Goal: Task Accomplishment & Management: Manage account settings

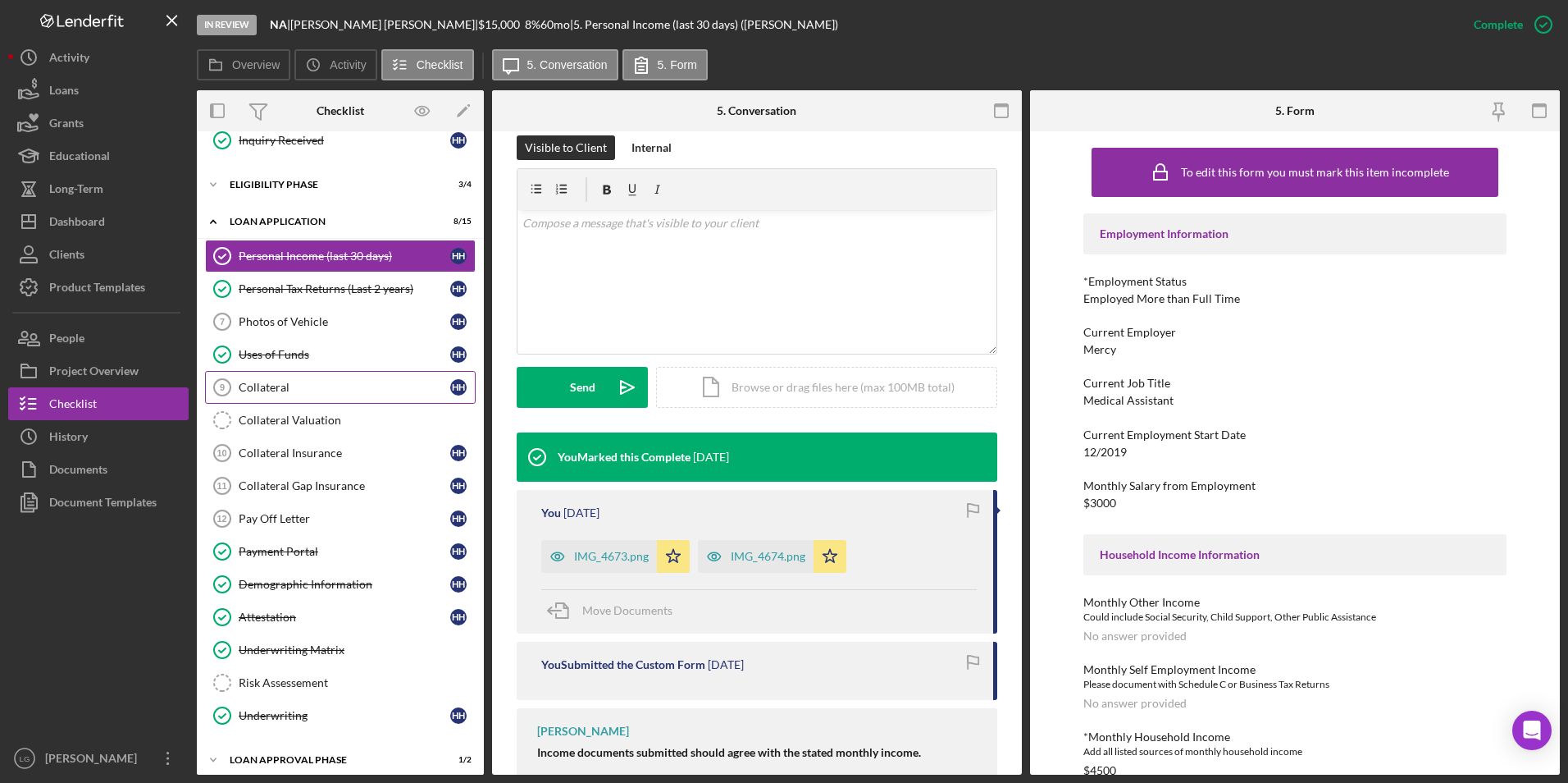
scroll to position [494, 0]
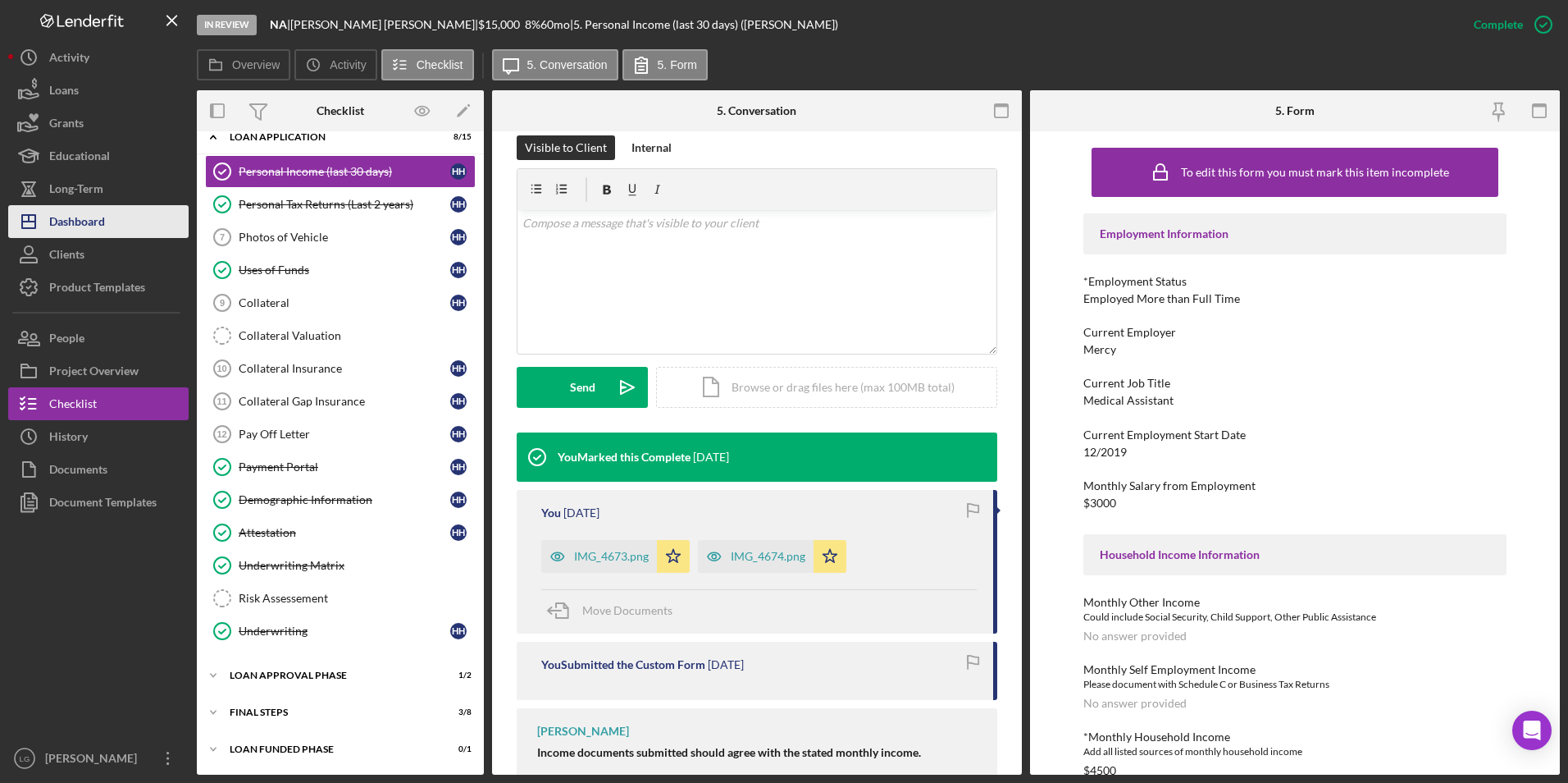
click at [82, 212] on div "Dashboard" at bounding box center [77, 223] width 55 height 37
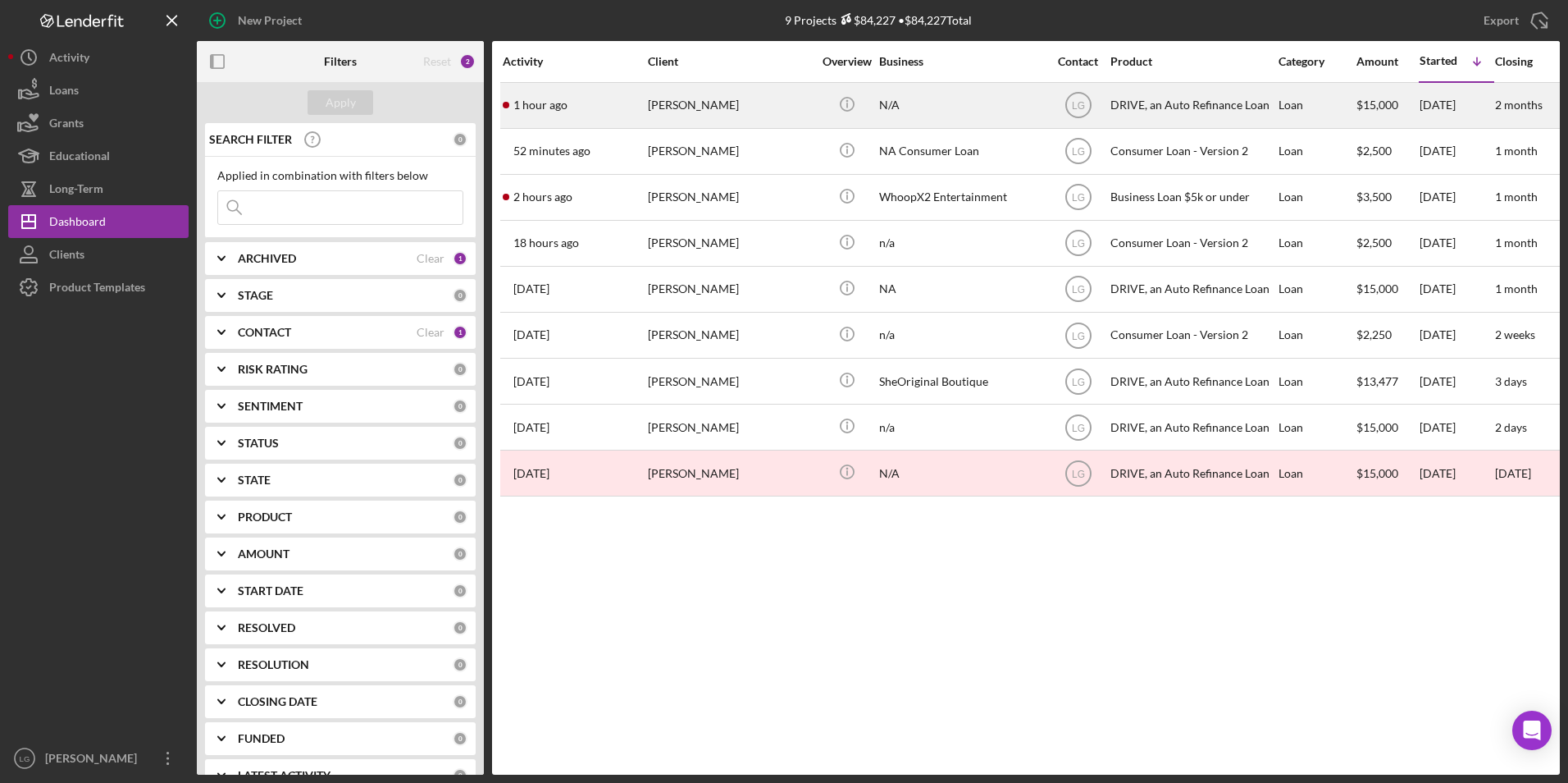
click at [677, 112] on div "[PERSON_NAME]" at bounding box center [730, 105] width 164 height 43
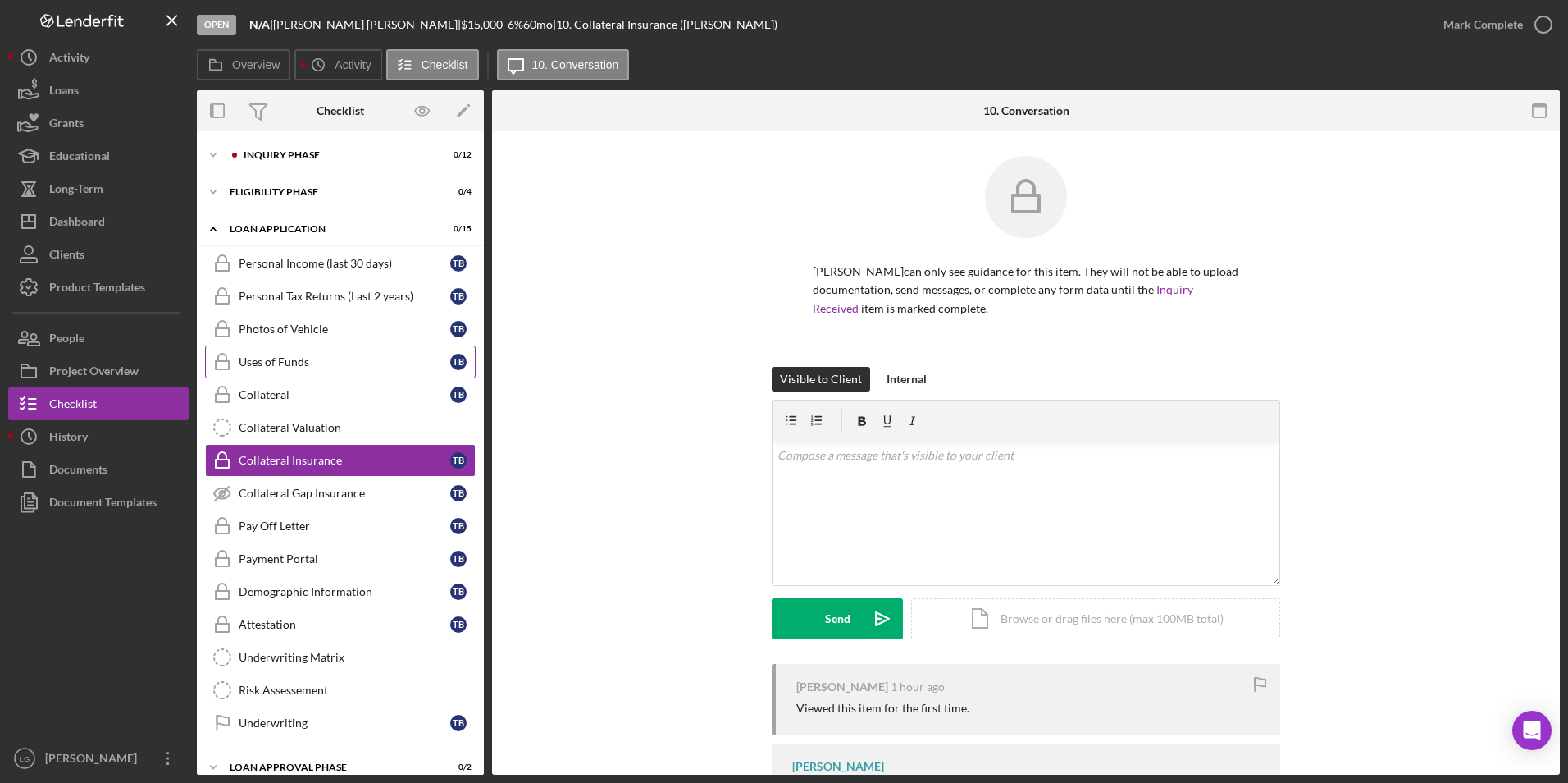
scroll to position [6, 0]
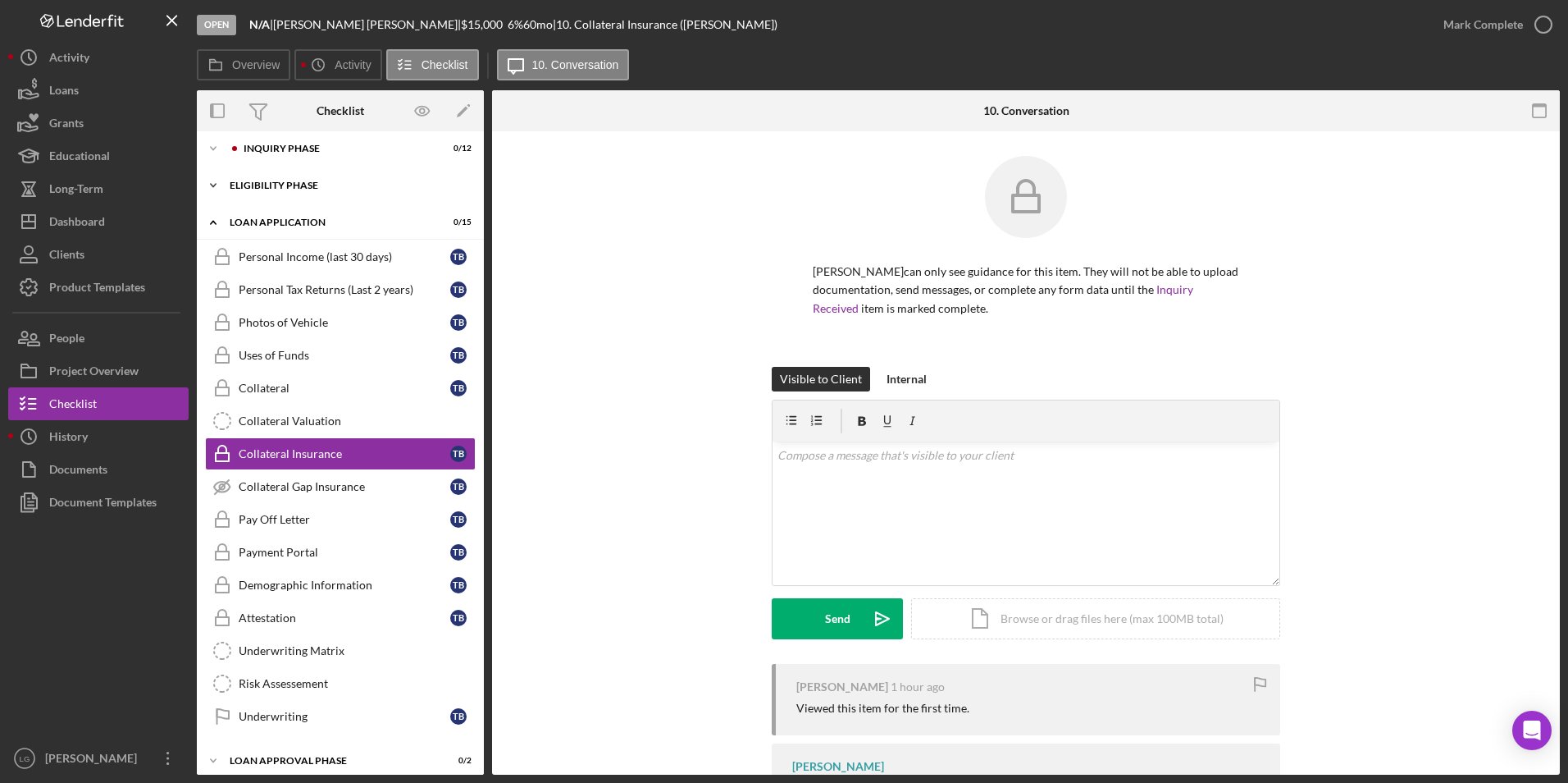
click at [270, 188] on div "Eligibility Phase" at bounding box center [346, 185] width 234 height 10
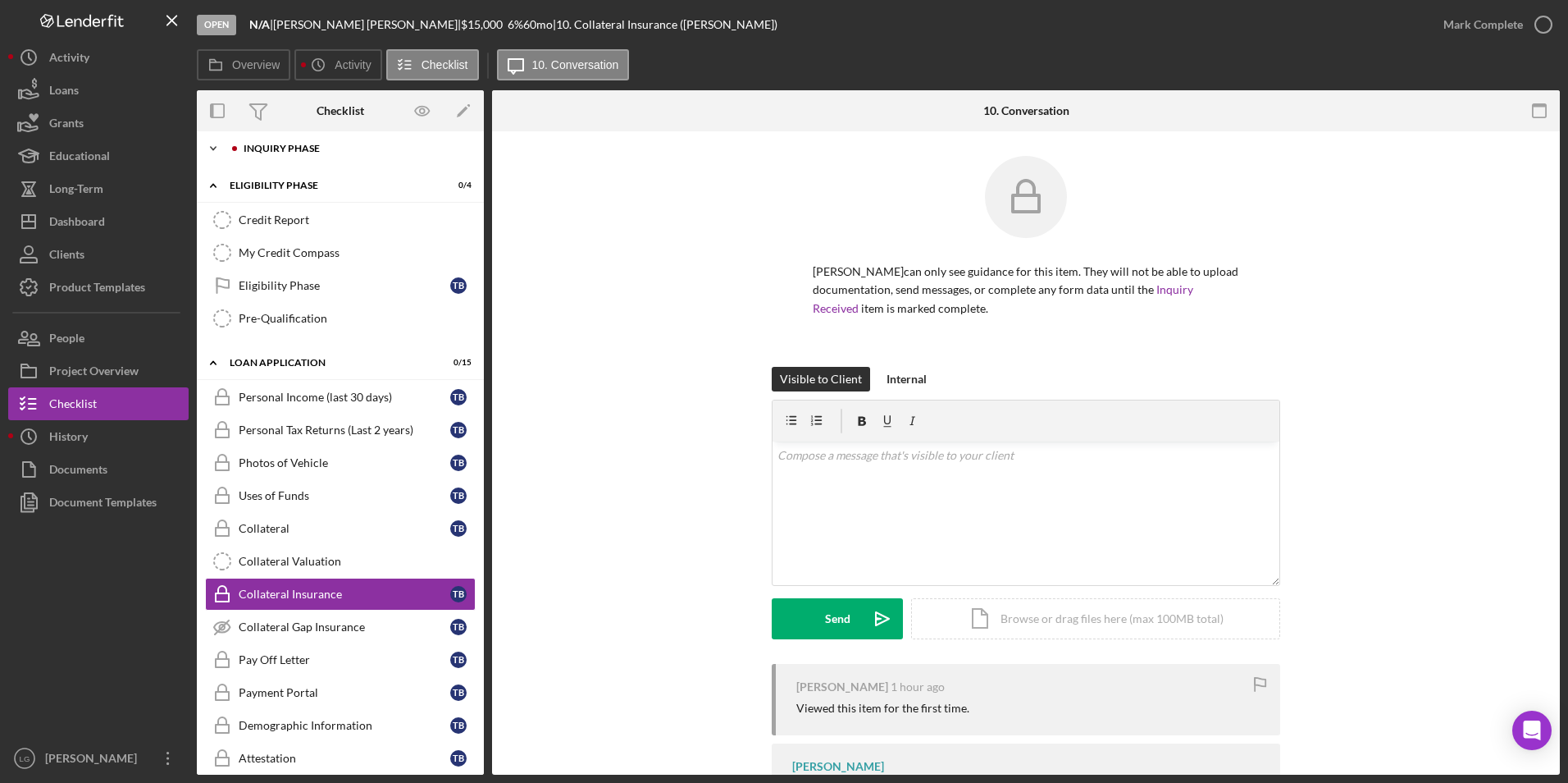
drag, startPoint x: 287, startPoint y: 144, endPoint x: 294, endPoint y: 153, distance: 11.4
click at [287, 144] on div "Inquiry Phase" at bounding box center [354, 148] width 220 height 10
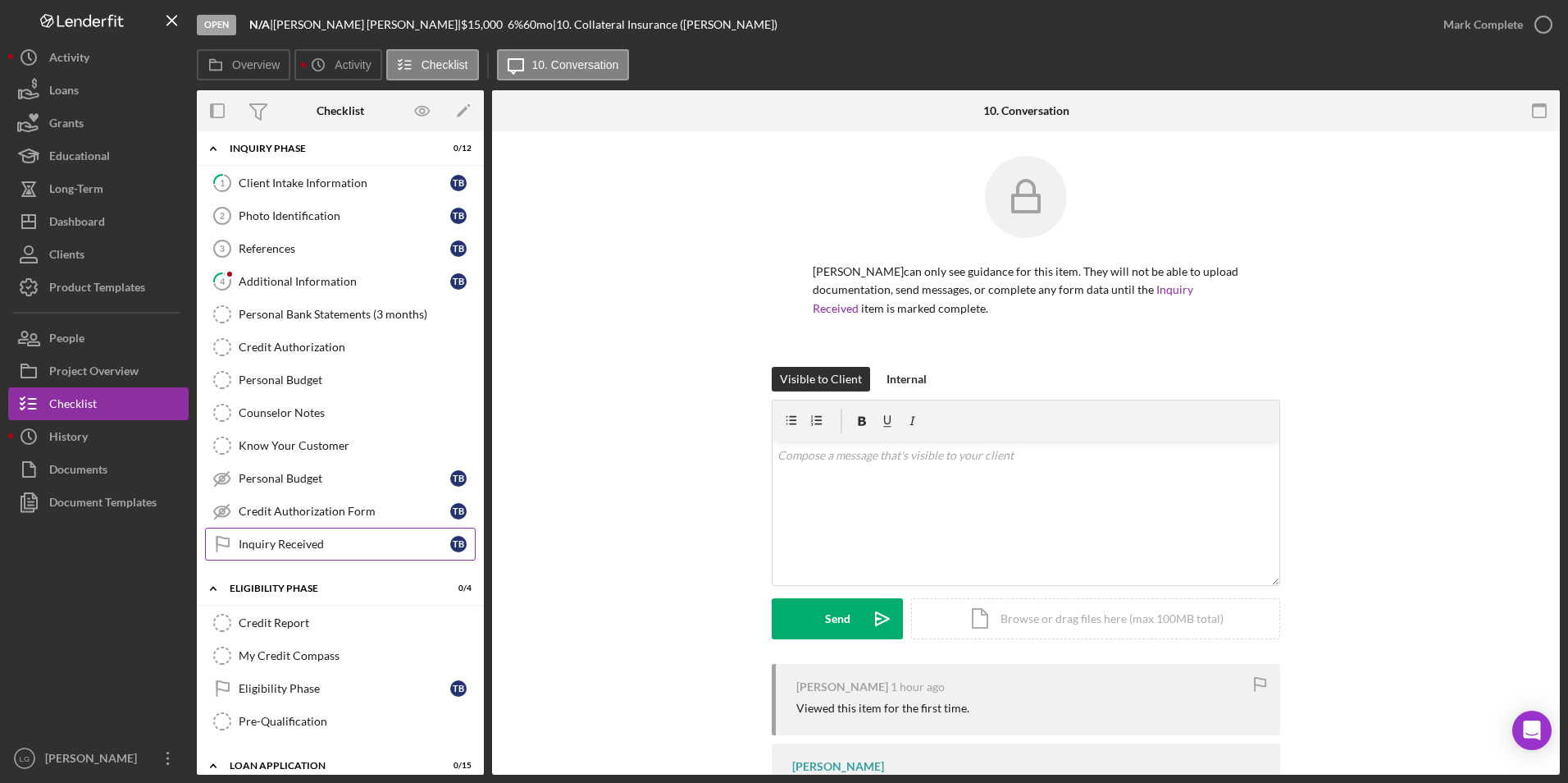
click at [225, 535] on icon "Inquiry Received" at bounding box center [222, 544] width 41 height 41
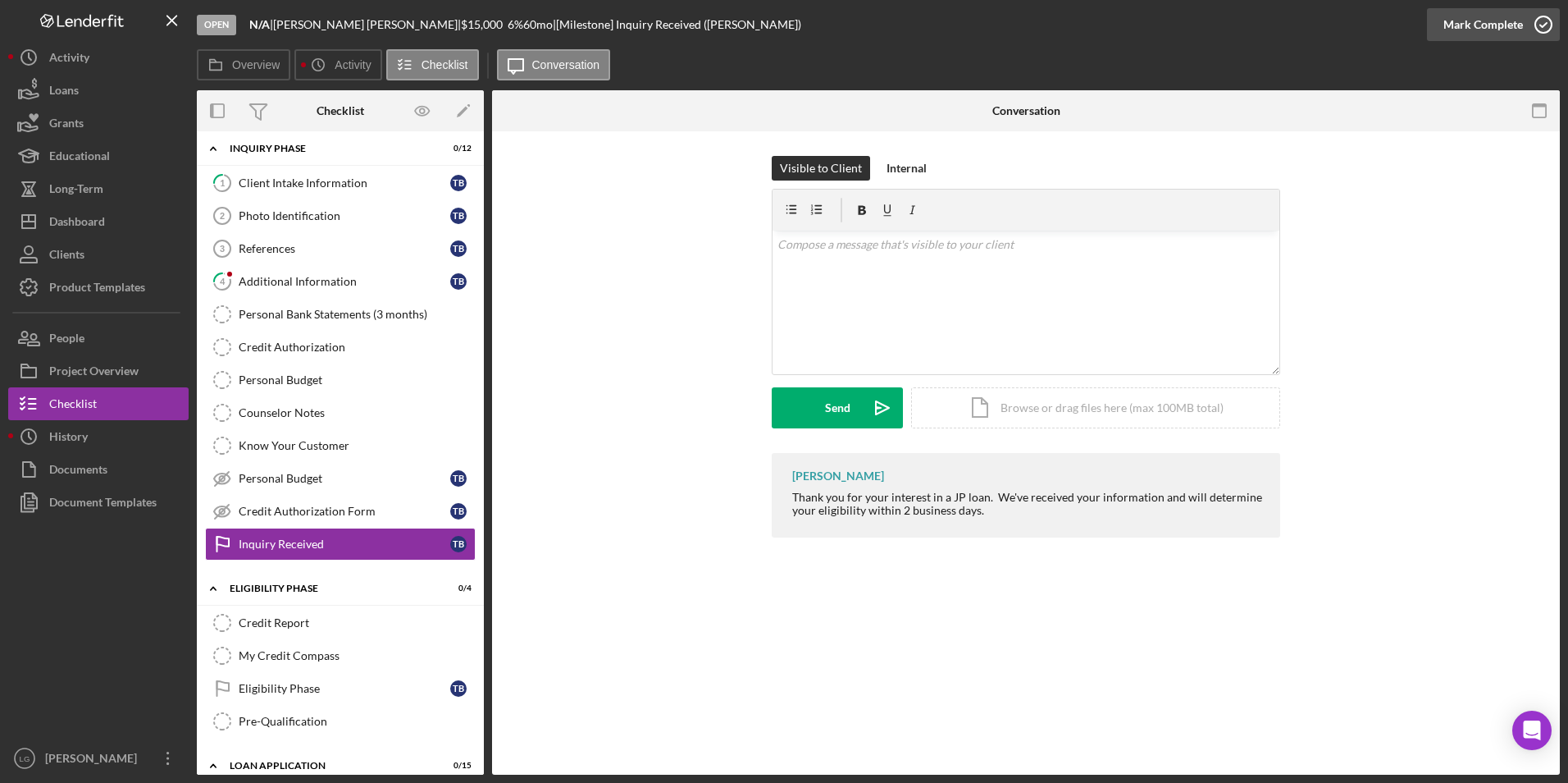
click at [1475, 22] on div "Mark Complete" at bounding box center [1484, 24] width 79 height 33
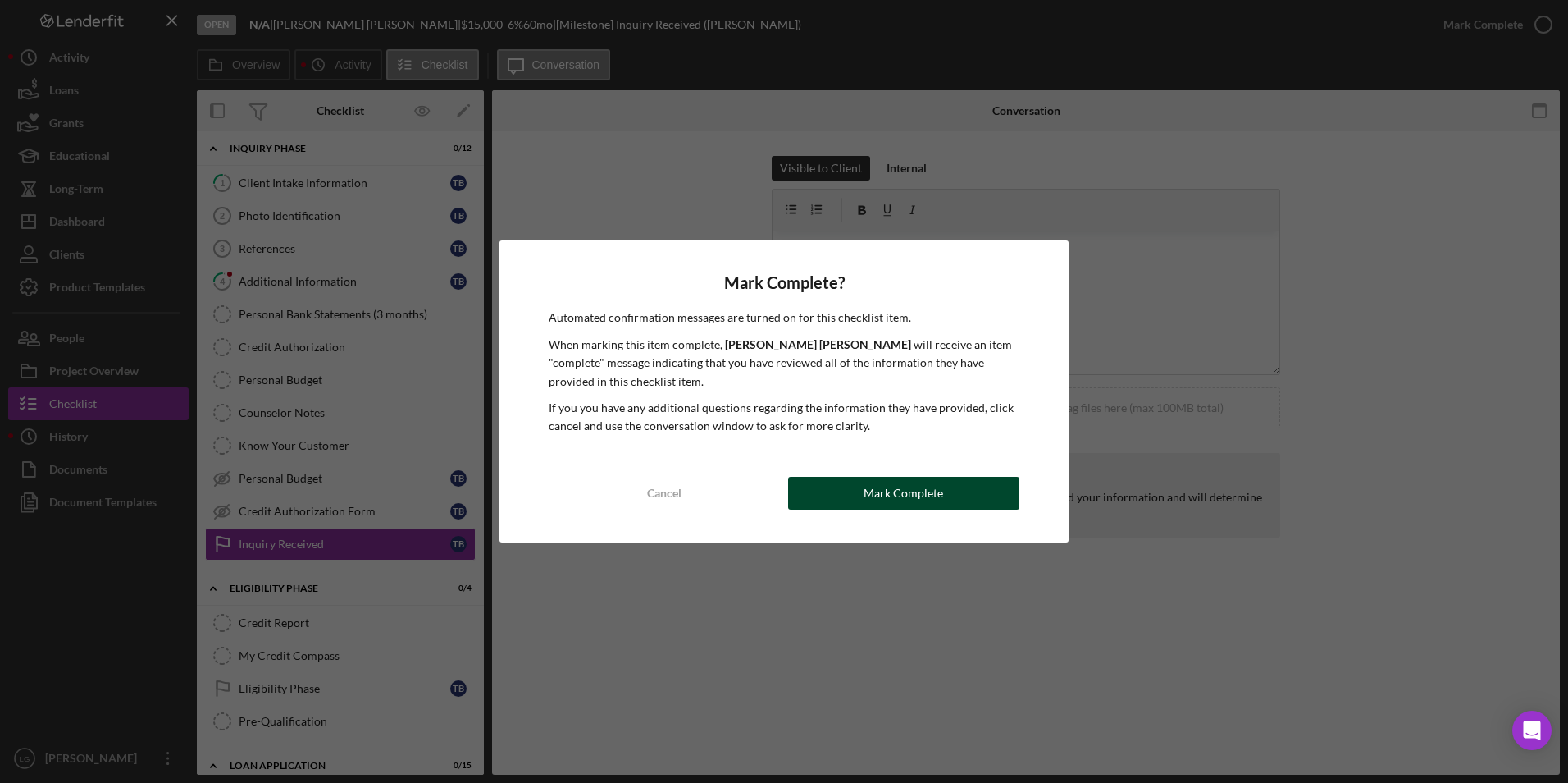
click at [860, 504] on button "Mark Complete" at bounding box center [903, 493] width 231 height 33
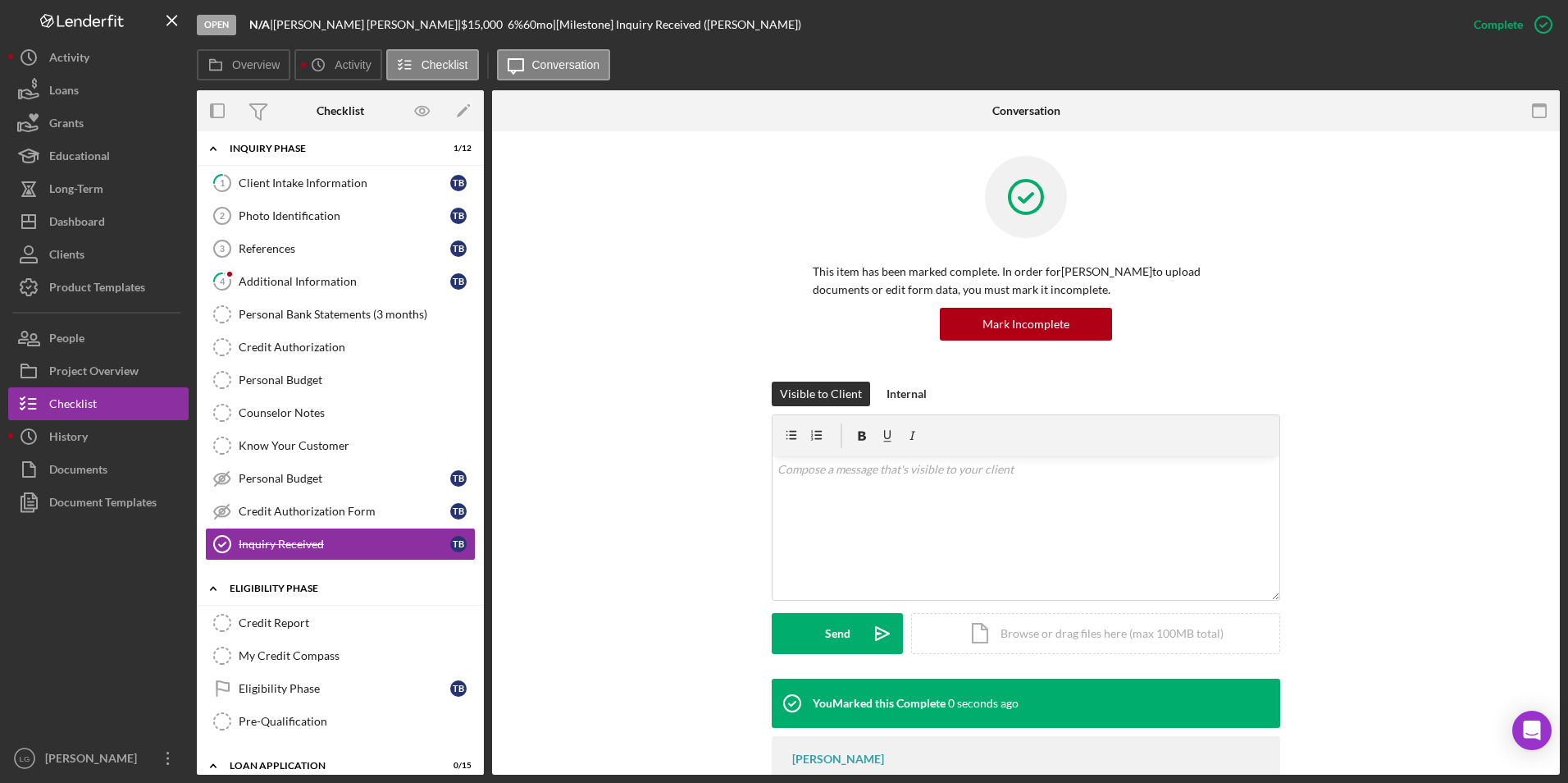
scroll to position [252, 0]
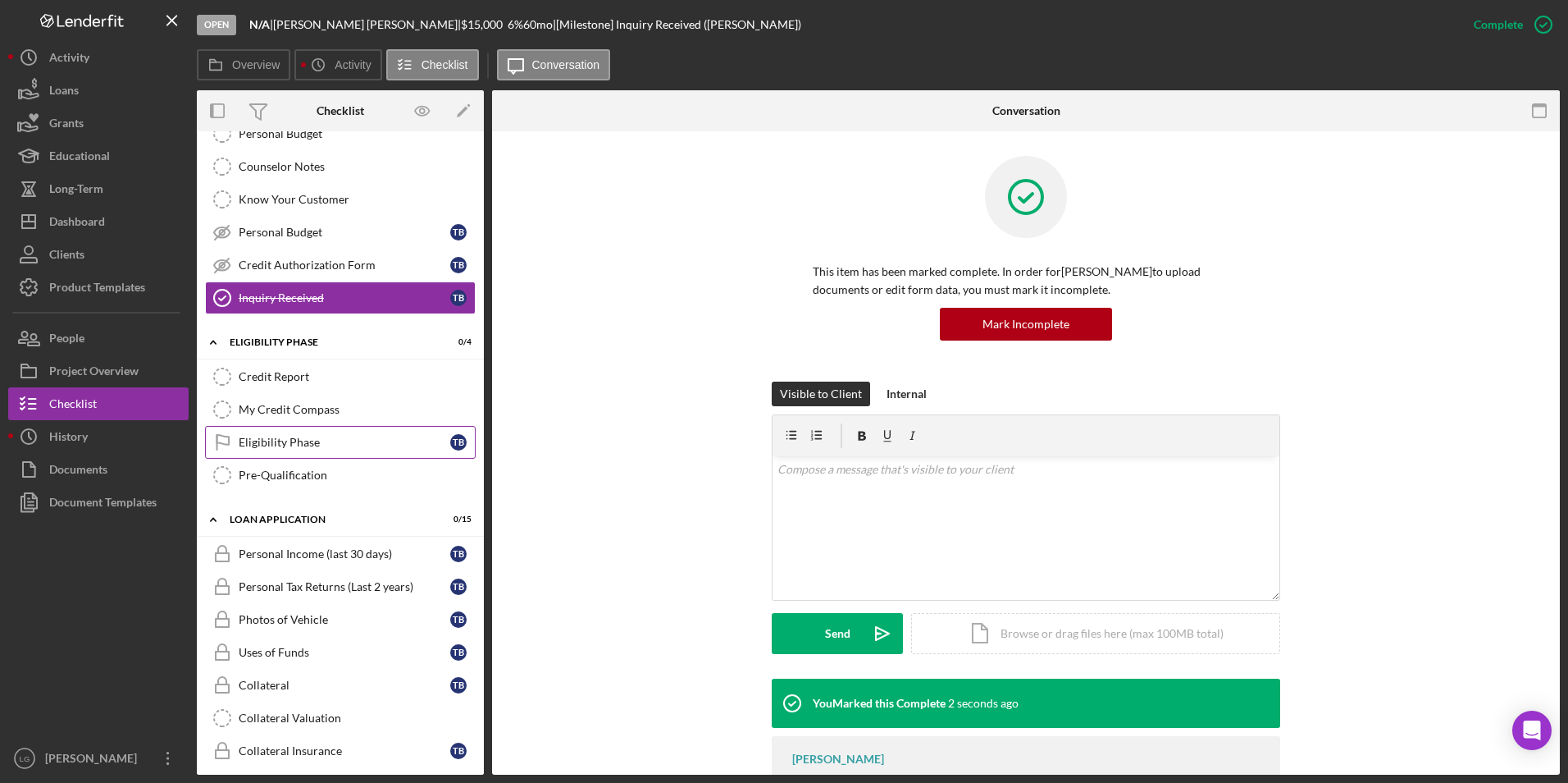
click at [290, 443] on div "Eligibility Phase" at bounding box center [344, 442] width 212 height 13
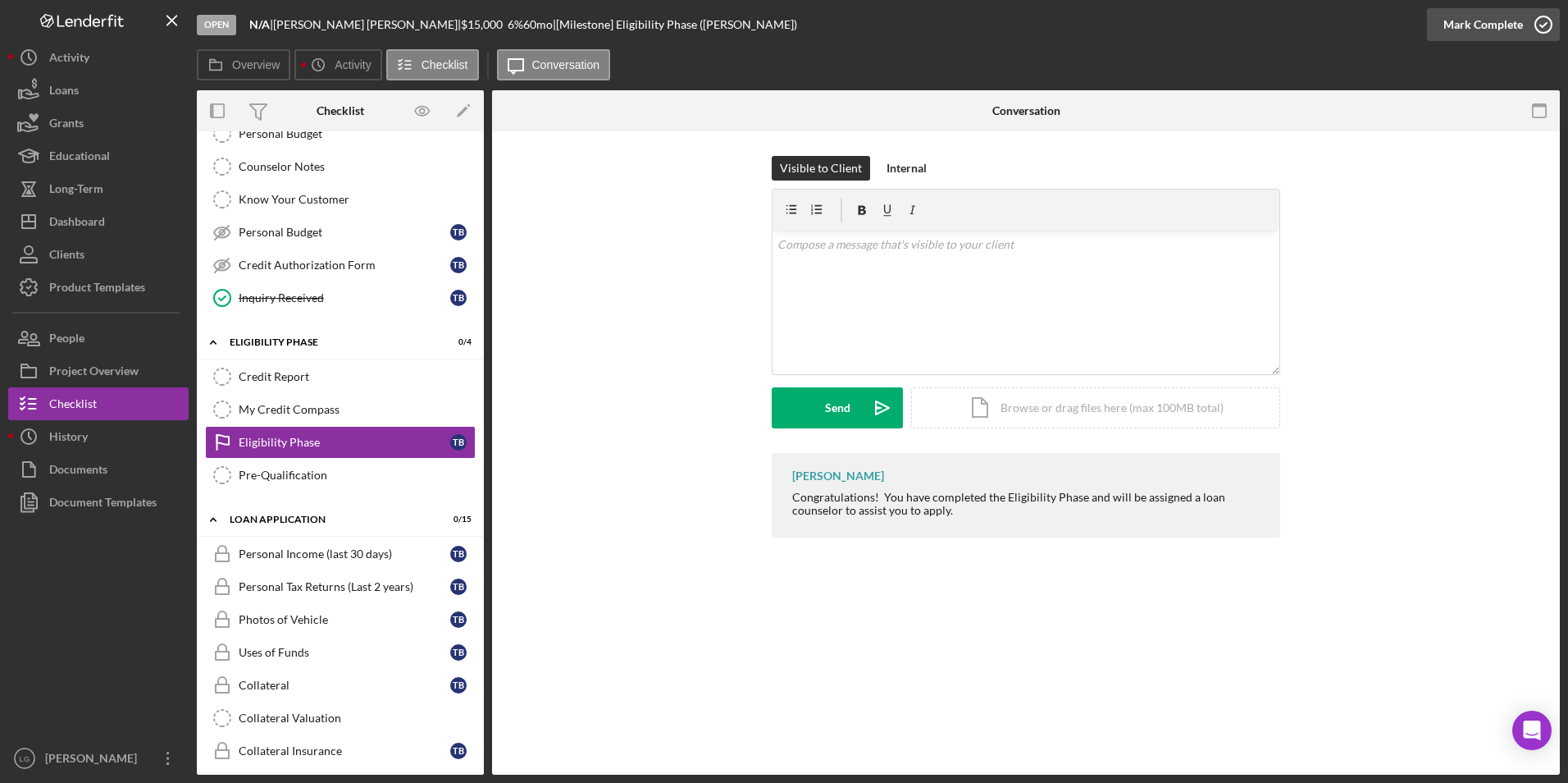
click at [1479, 21] on div "Mark Complete" at bounding box center [1484, 24] width 79 height 33
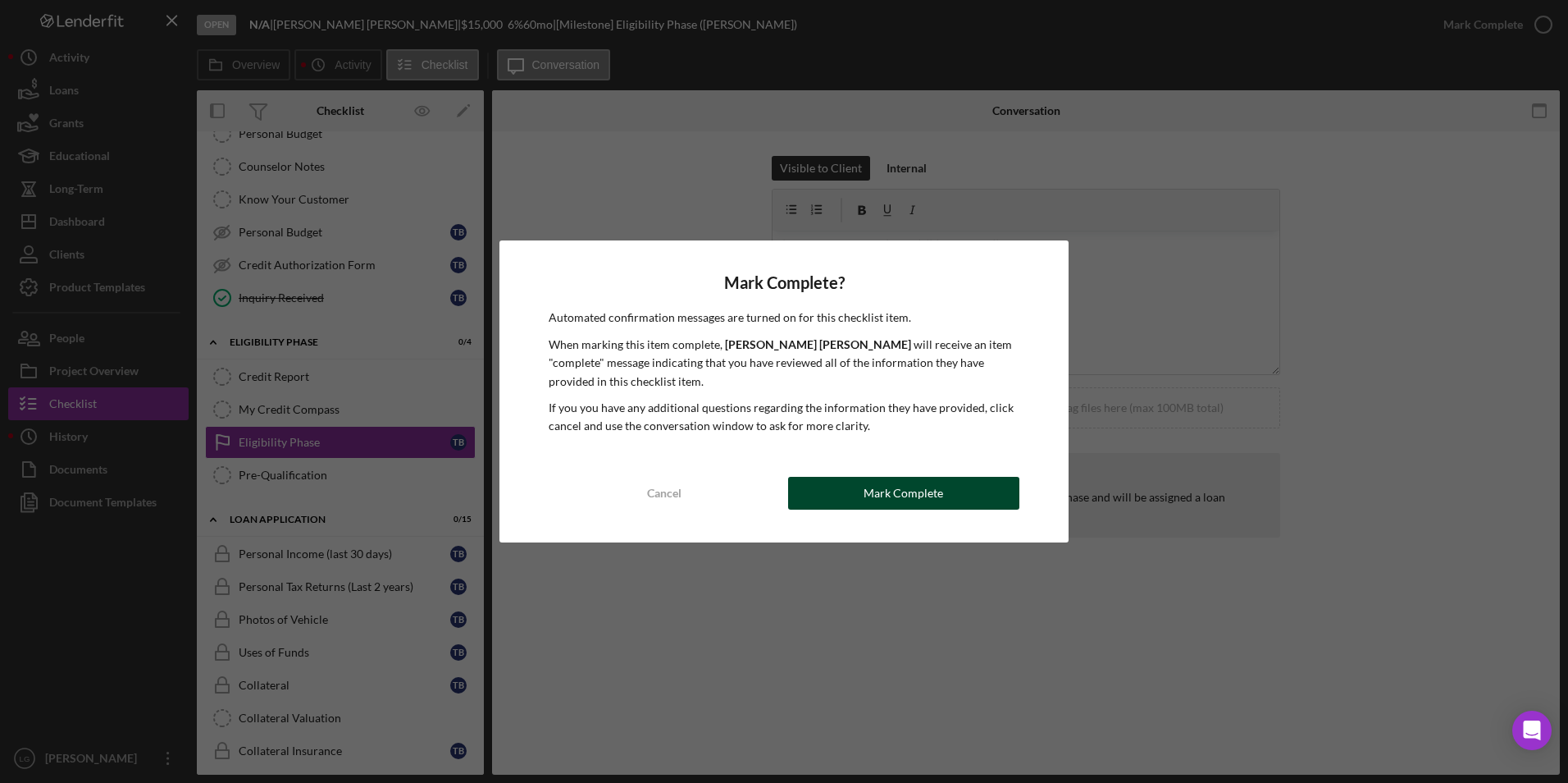
click at [948, 488] on button "Mark Complete" at bounding box center [903, 493] width 231 height 33
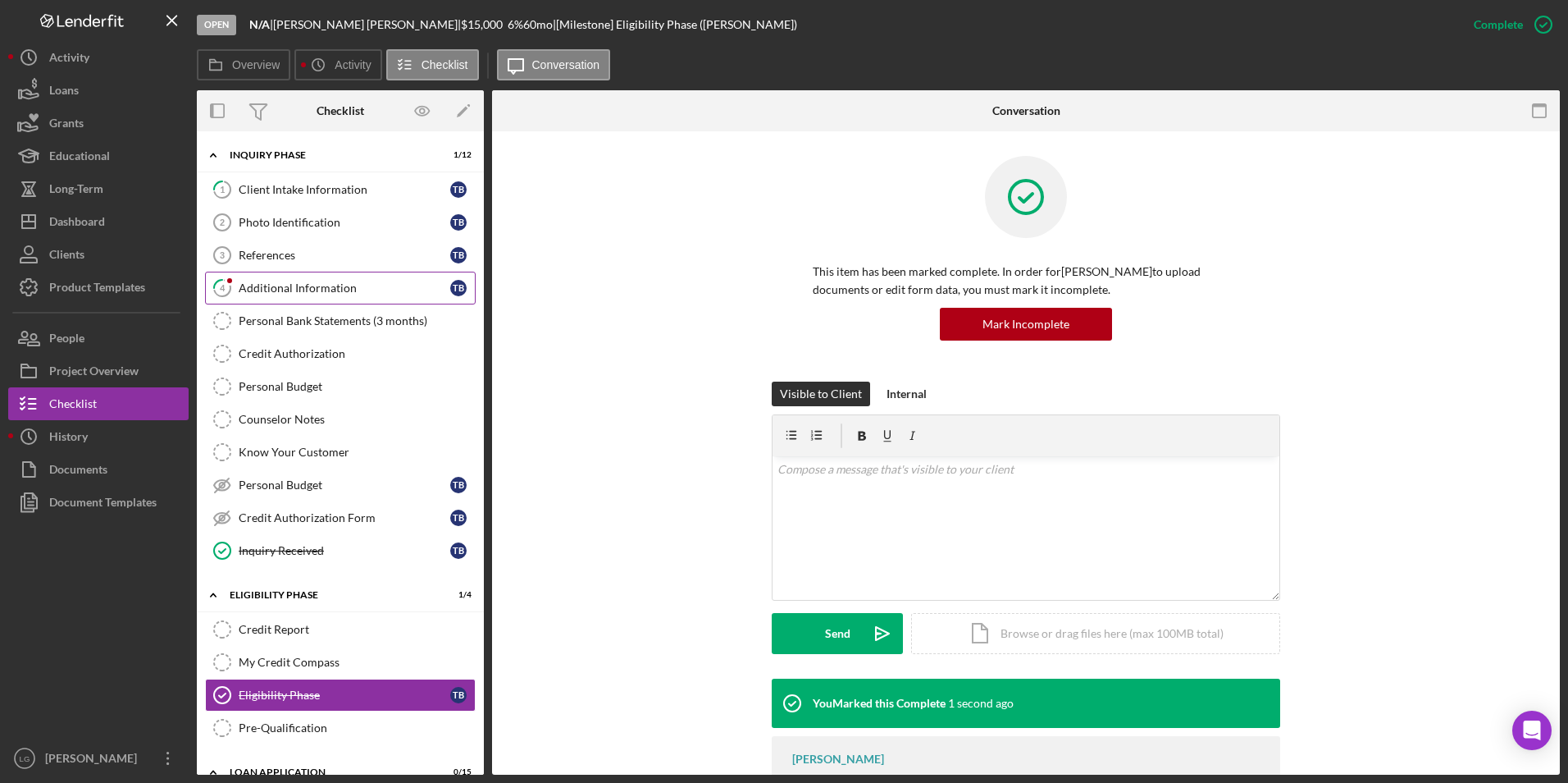
click at [291, 284] on div "Additional Information" at bounding box center [344, 288] width 212 height 13
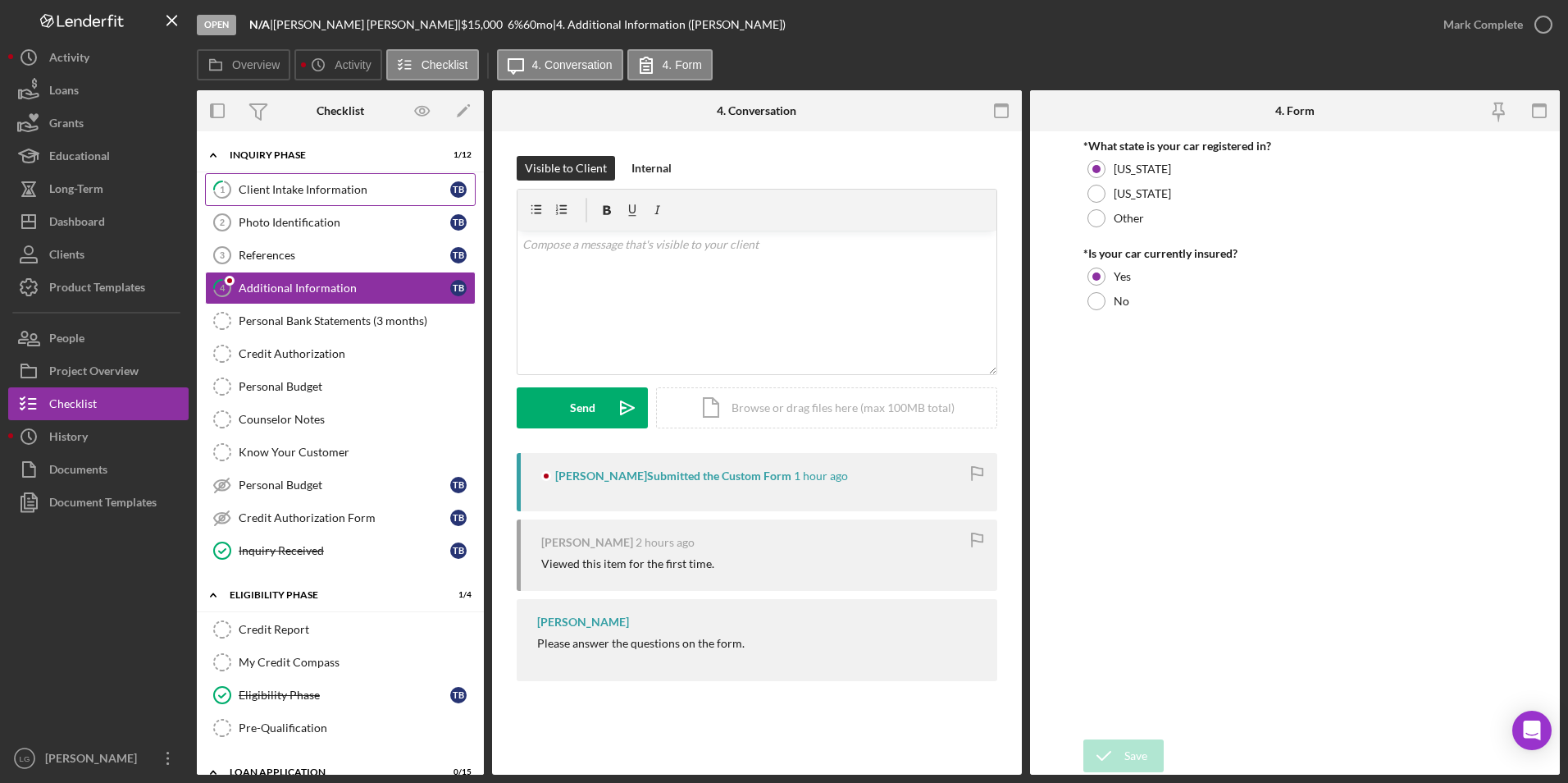
click at [286, 180] on link "1 Client Intake Information T B" at bounding box center [340, 189] width 271 height 33
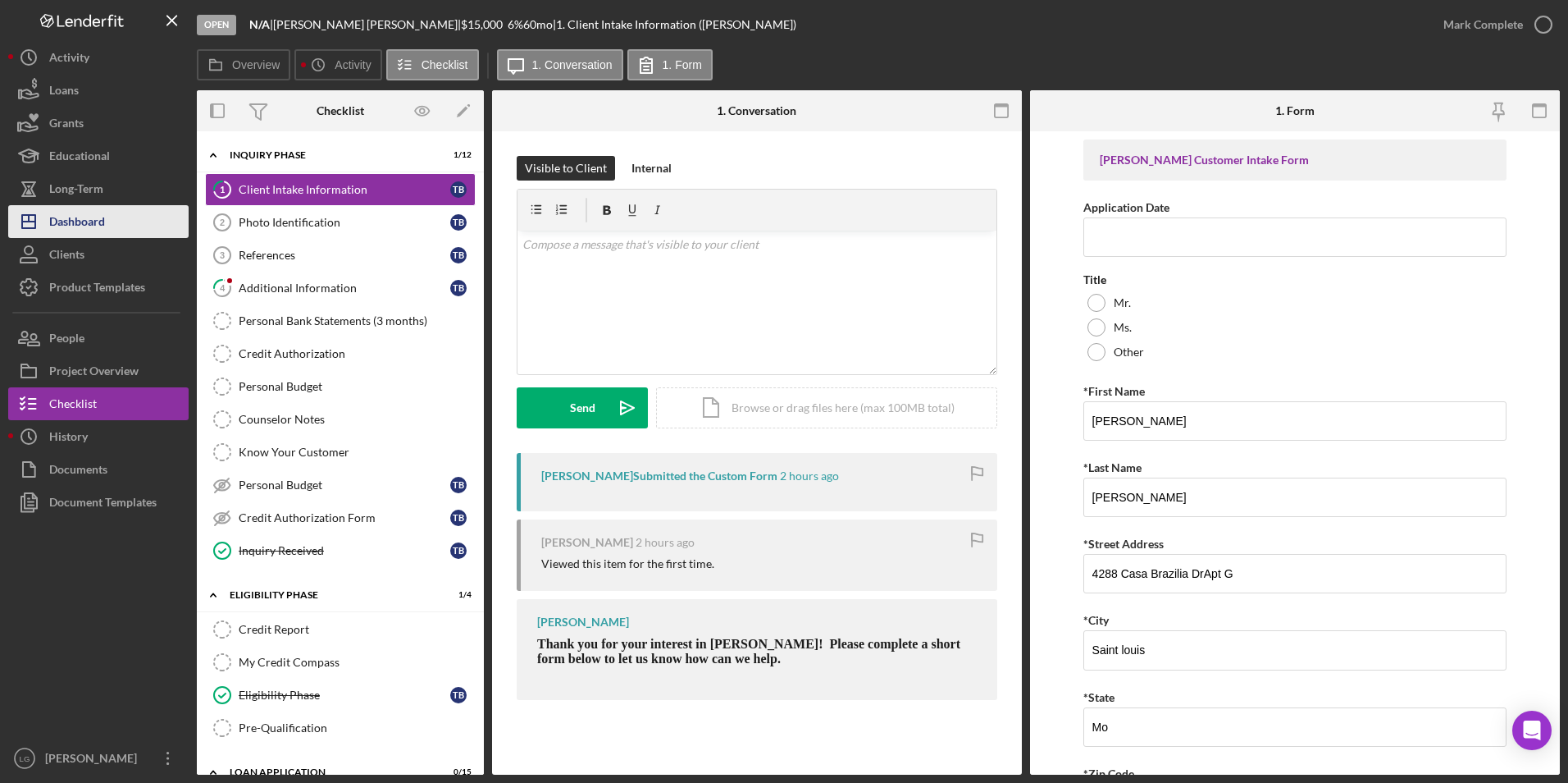
click at [69, 223] on div "Dashboard" at bounding box center [77, 223] width 55 height 37
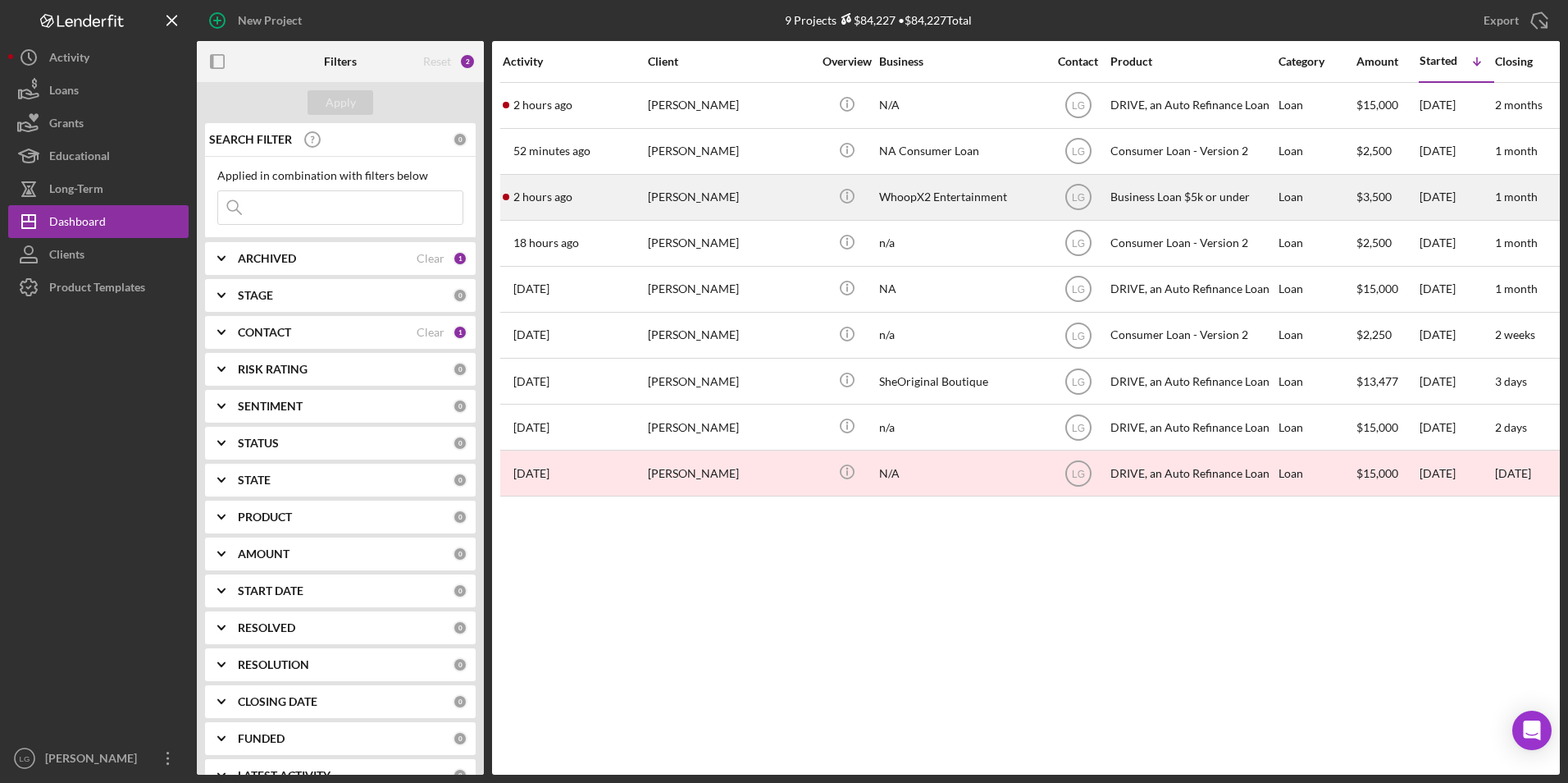
click at [602, 191] on div "2 hours ago [PERSON_NAME]" at bounding box center [574, 197] width 143 height 43
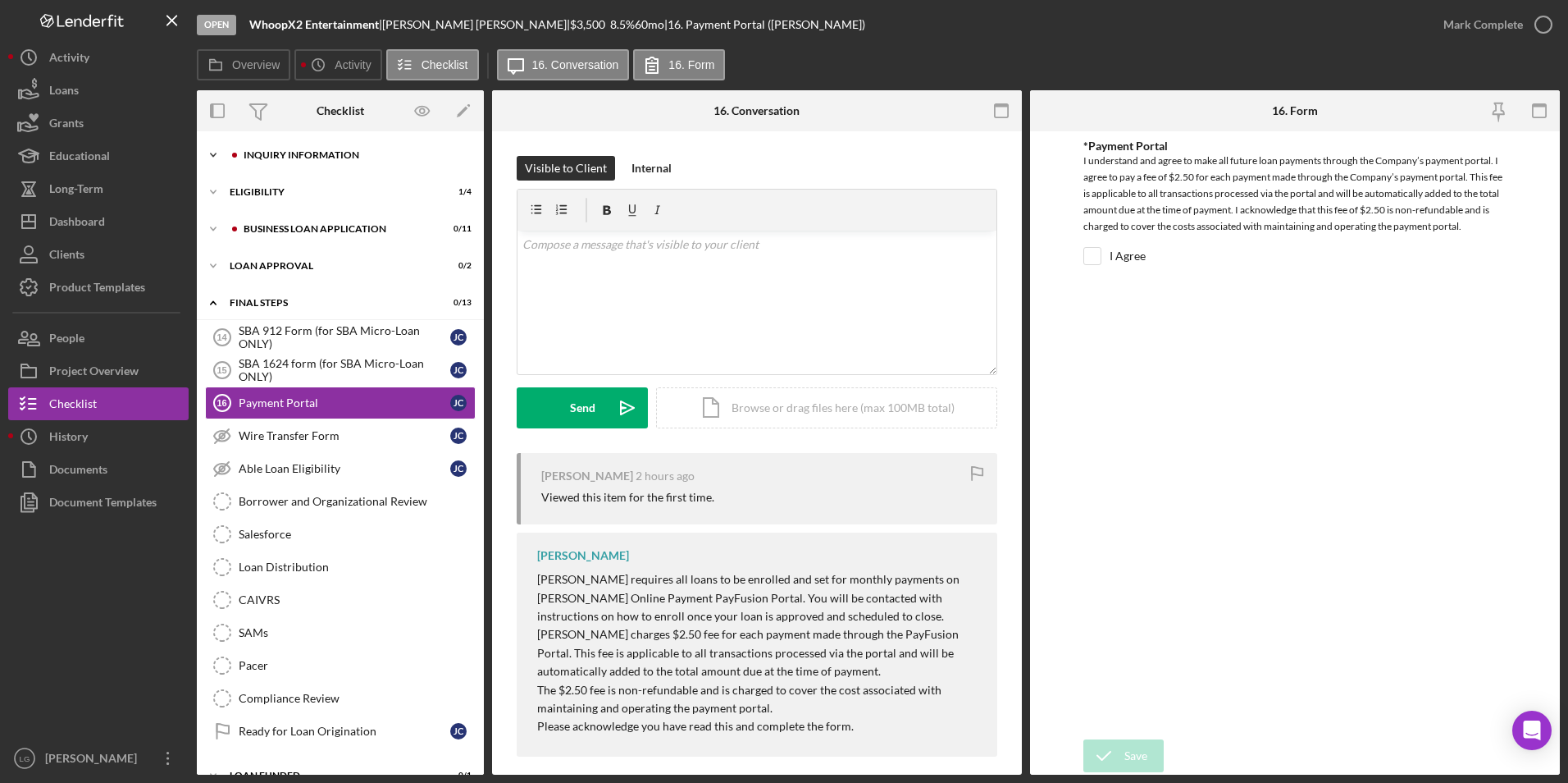
click at [343, 157] on div "INQUIRY INFORMATION" at bounding box center [354, 155] width 220 height 10
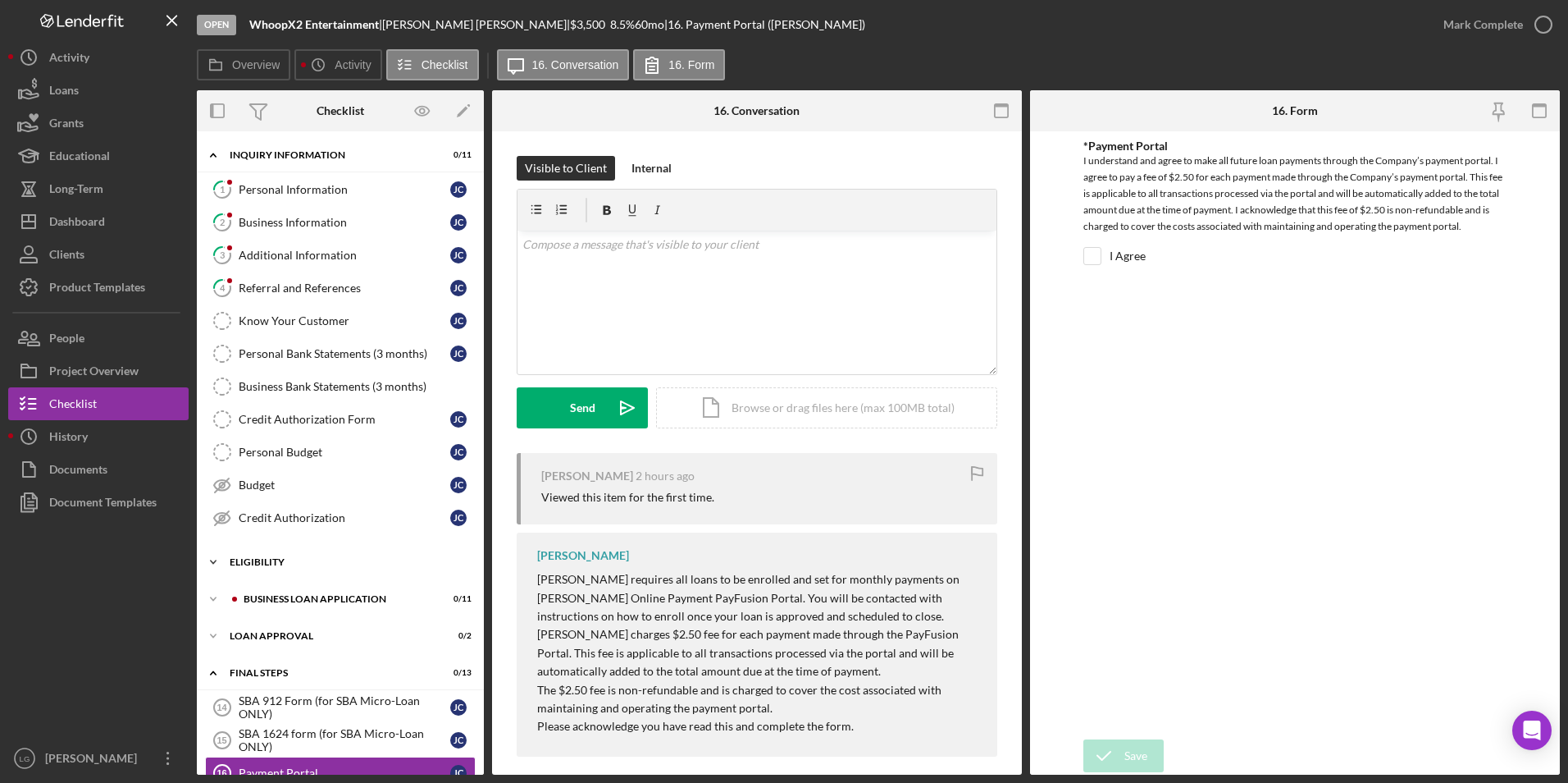
click at [250, 559] on div "Eligibility" at bounding box center [346, 561] width 234 height 10
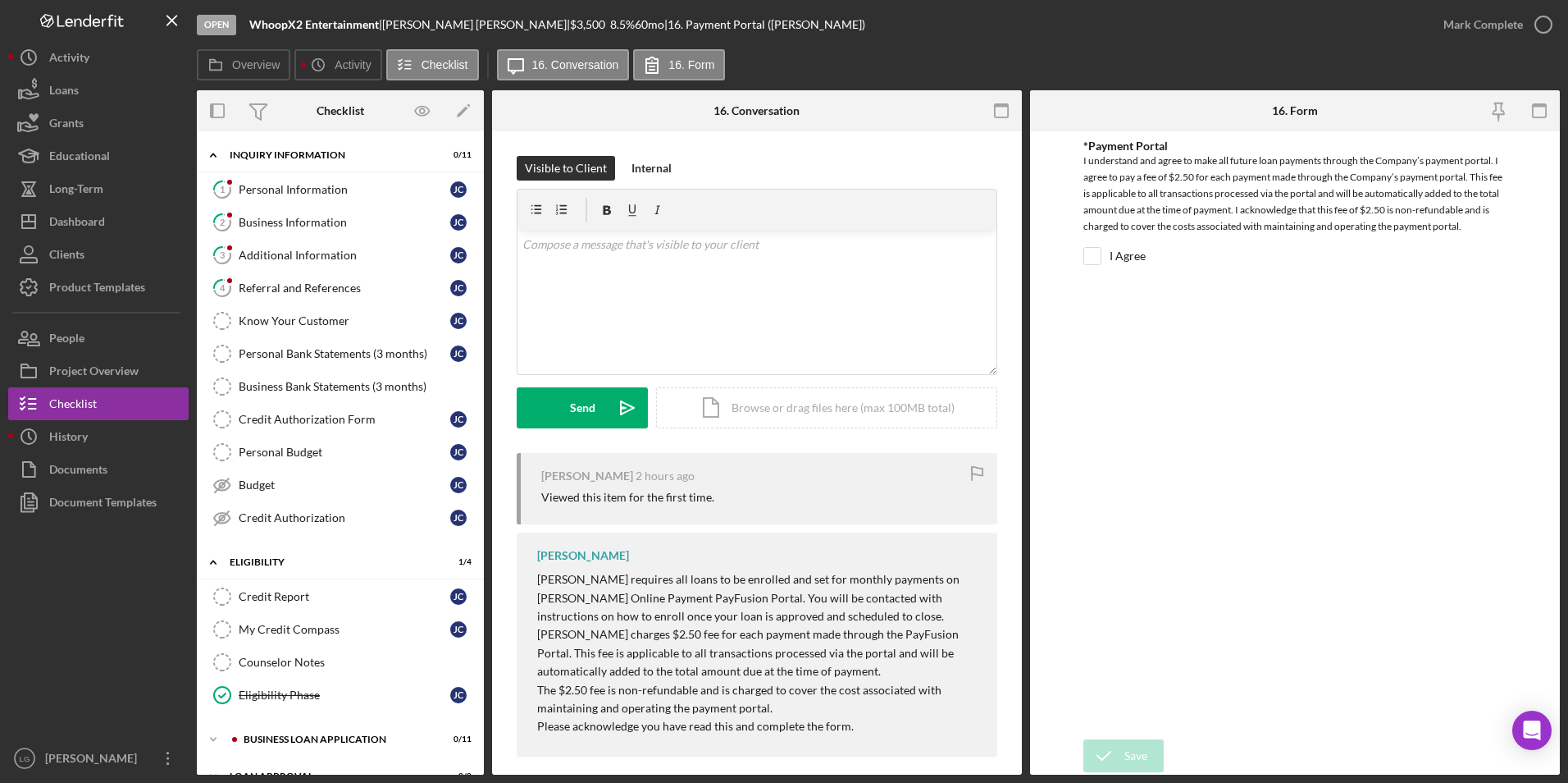
scroll to position [246, 0]
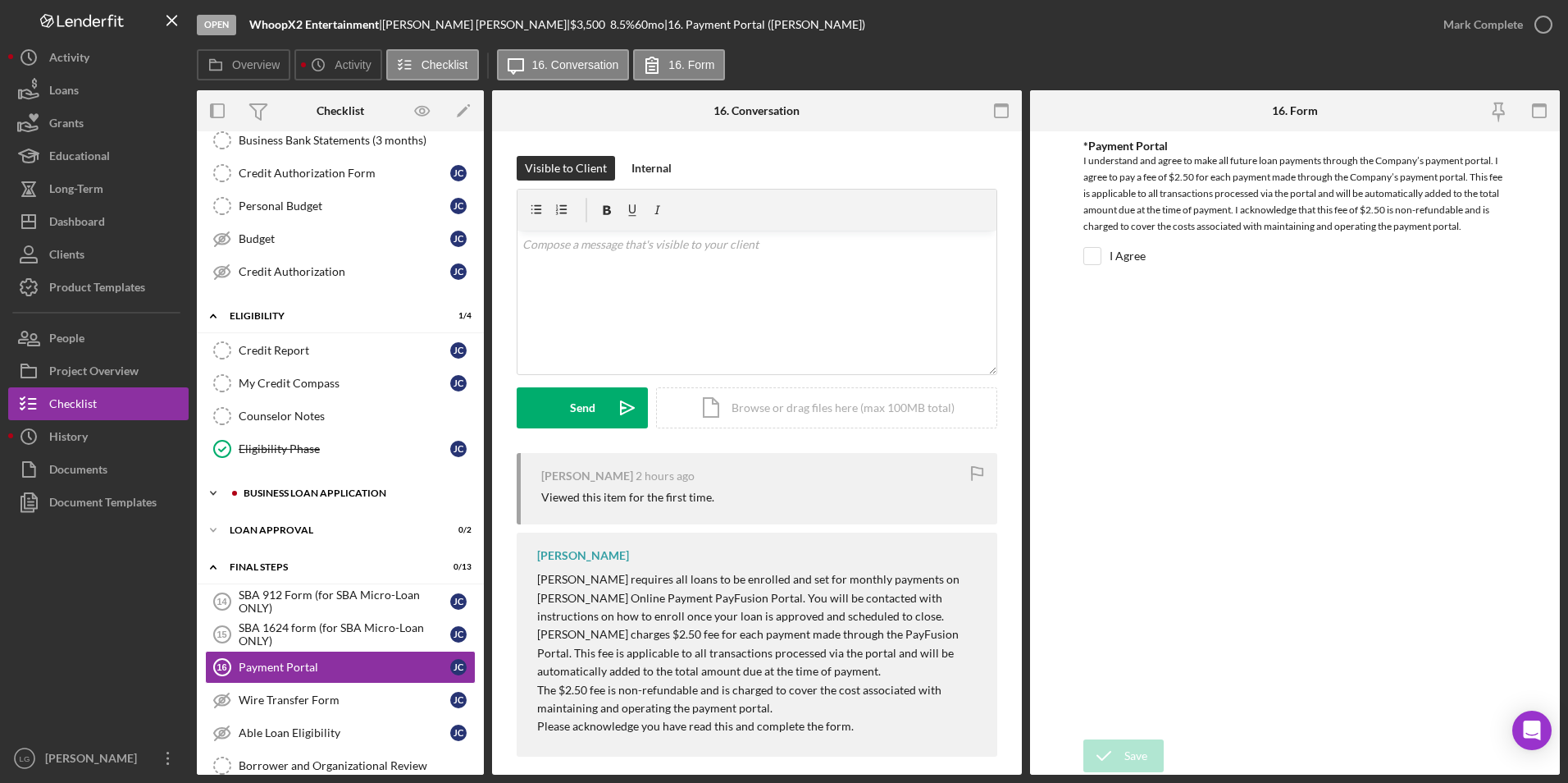
click at [274, 488] on div "BUSINESS LOAN APPLICATION" at bounding box center [354, 493] width 220 height 10
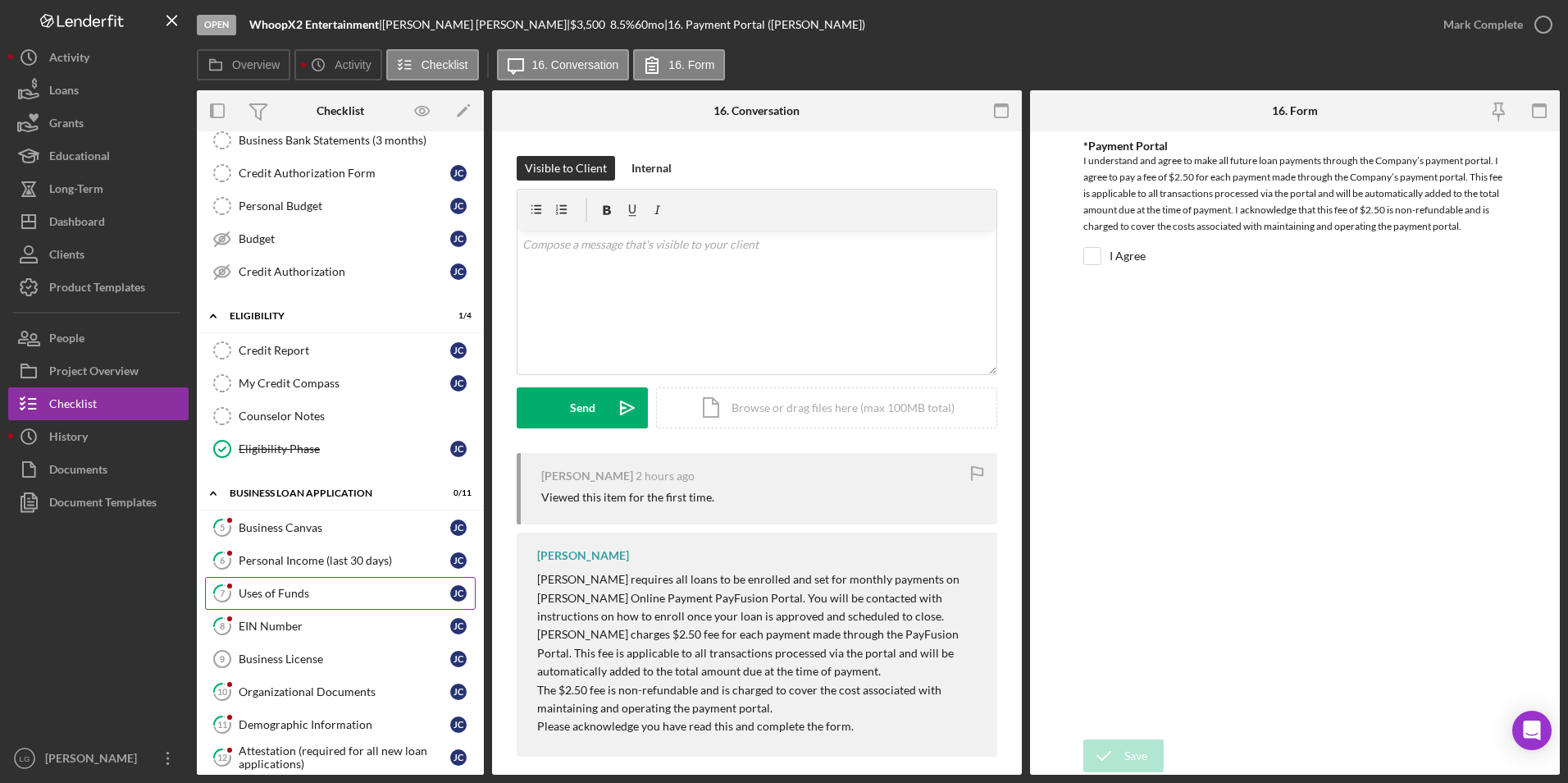
scroll to position [493, 0]
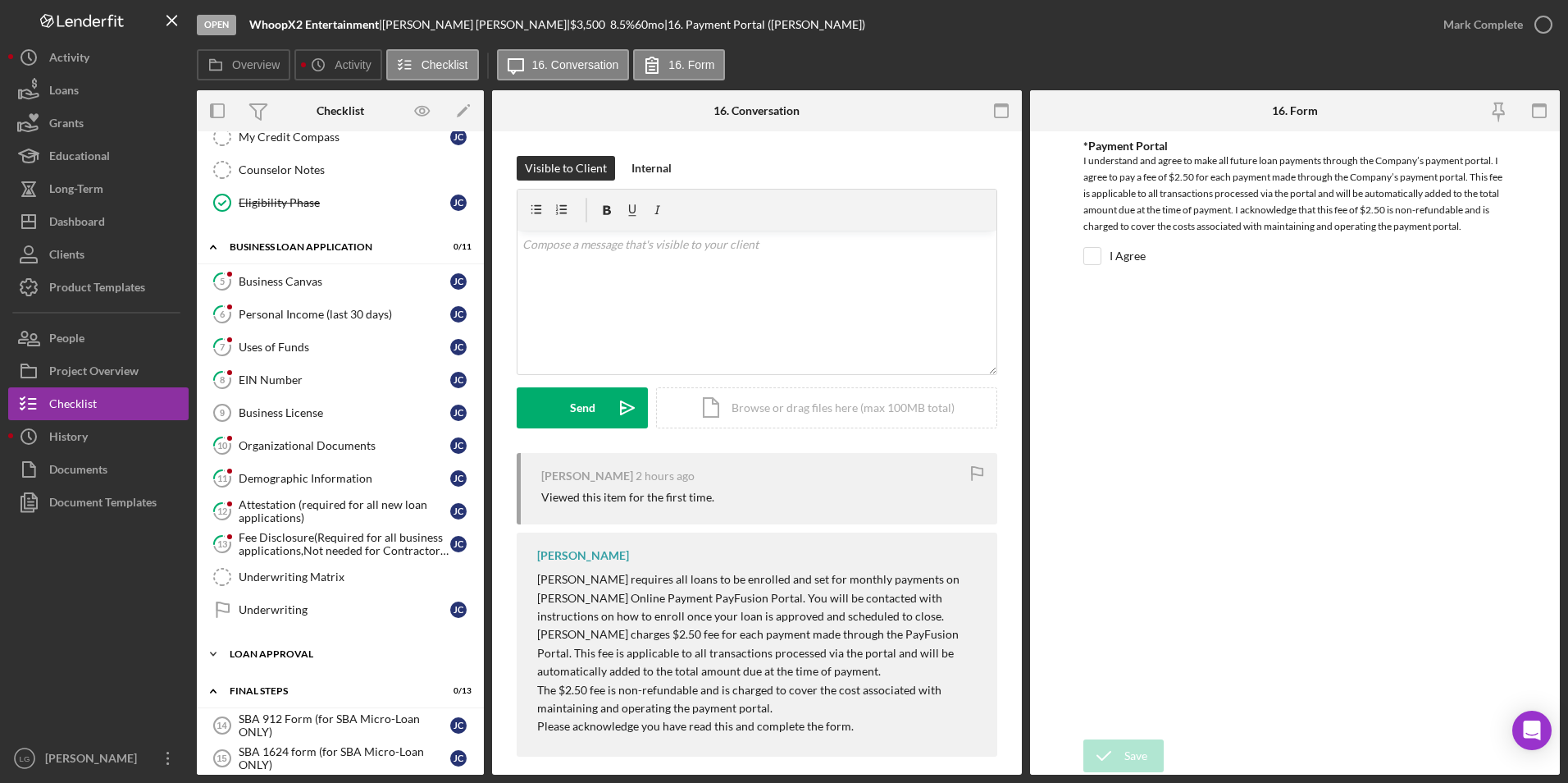
click at [263, 647] on div "Icon/Expander Loan Approval 0 / 2" at bounding box center [340, 654] width 287 height 33
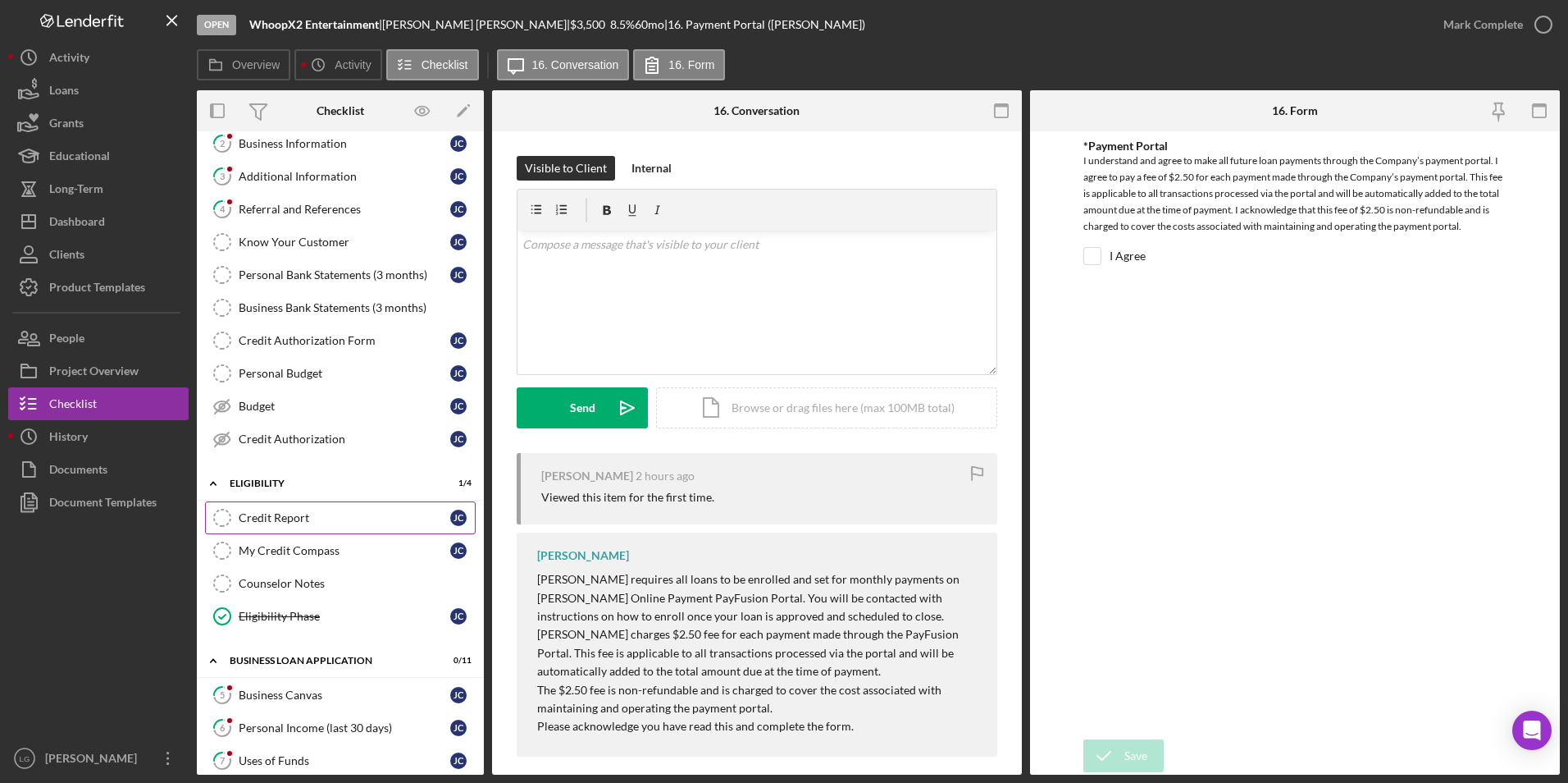
scroll to position [0, 0]
